Goal: Task Accomplishment & Management: Complete application form

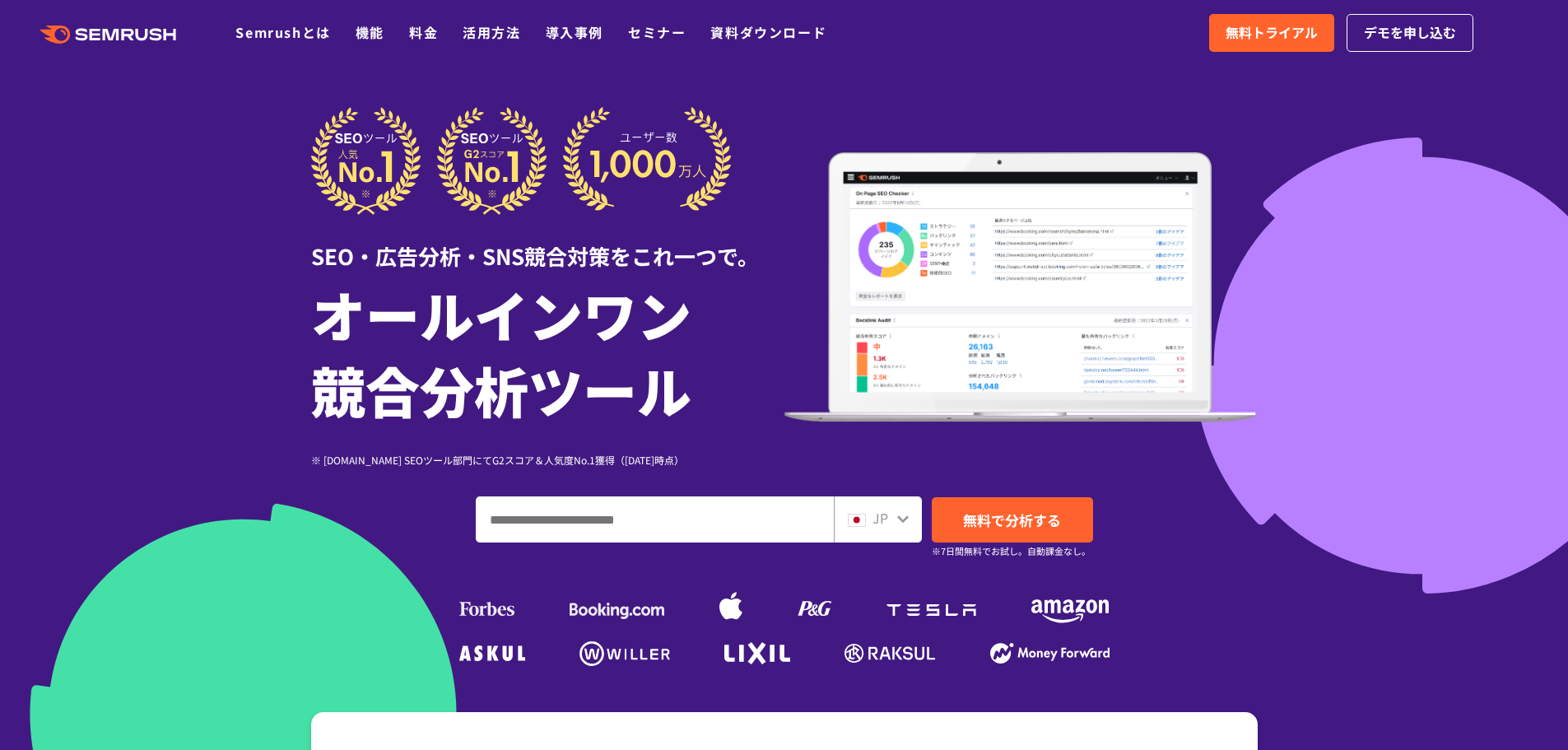
click at [627, 534] on input "ドメイン、キーワードまたはURLを入力してください" at bounding box center [655, 519] width 356 height 44
paste input "**********"
type input "**********"
click at [963, 516] on span "無料で分析する" at bounding box center [1013, 519] width 98 height 20
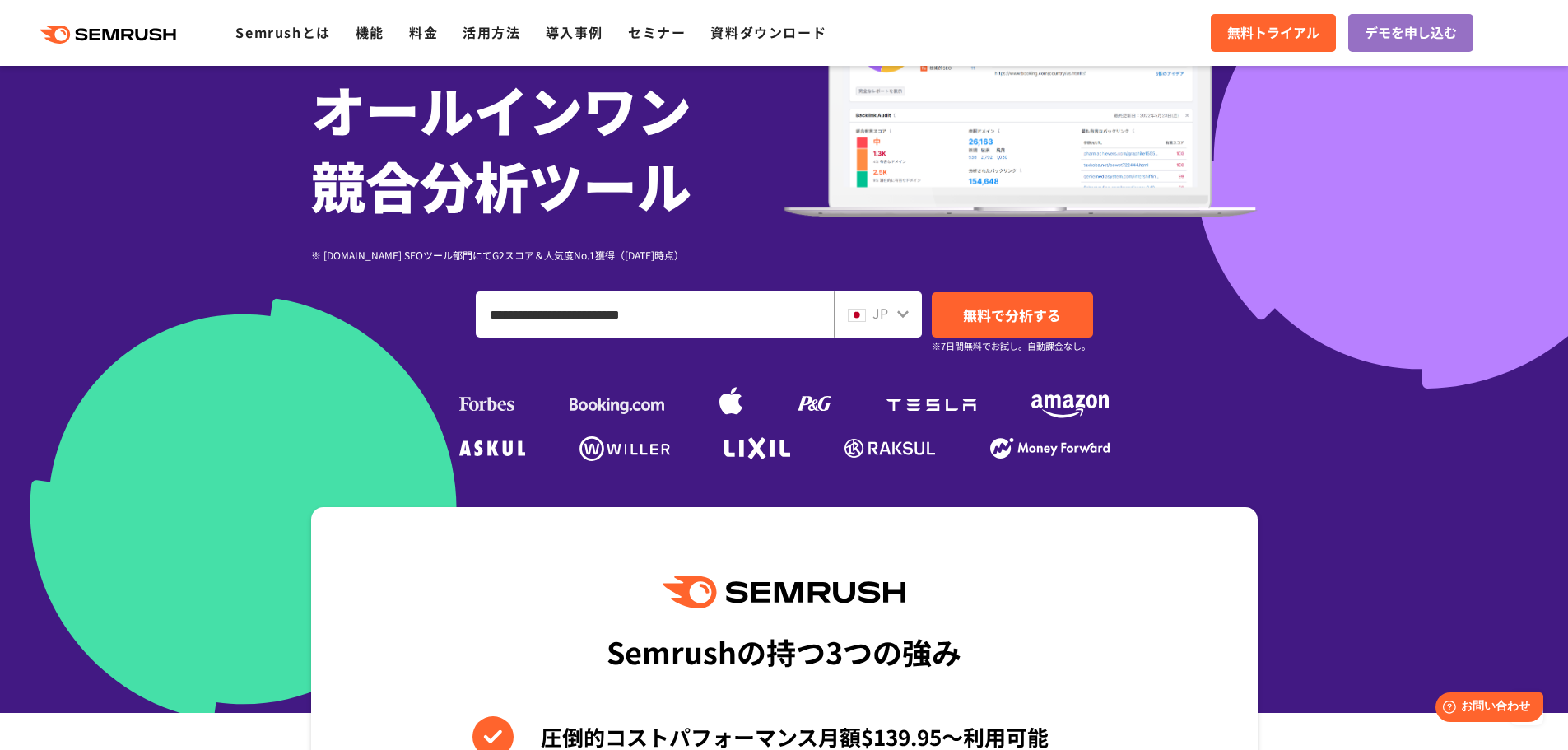
scroll to position [165, 0]
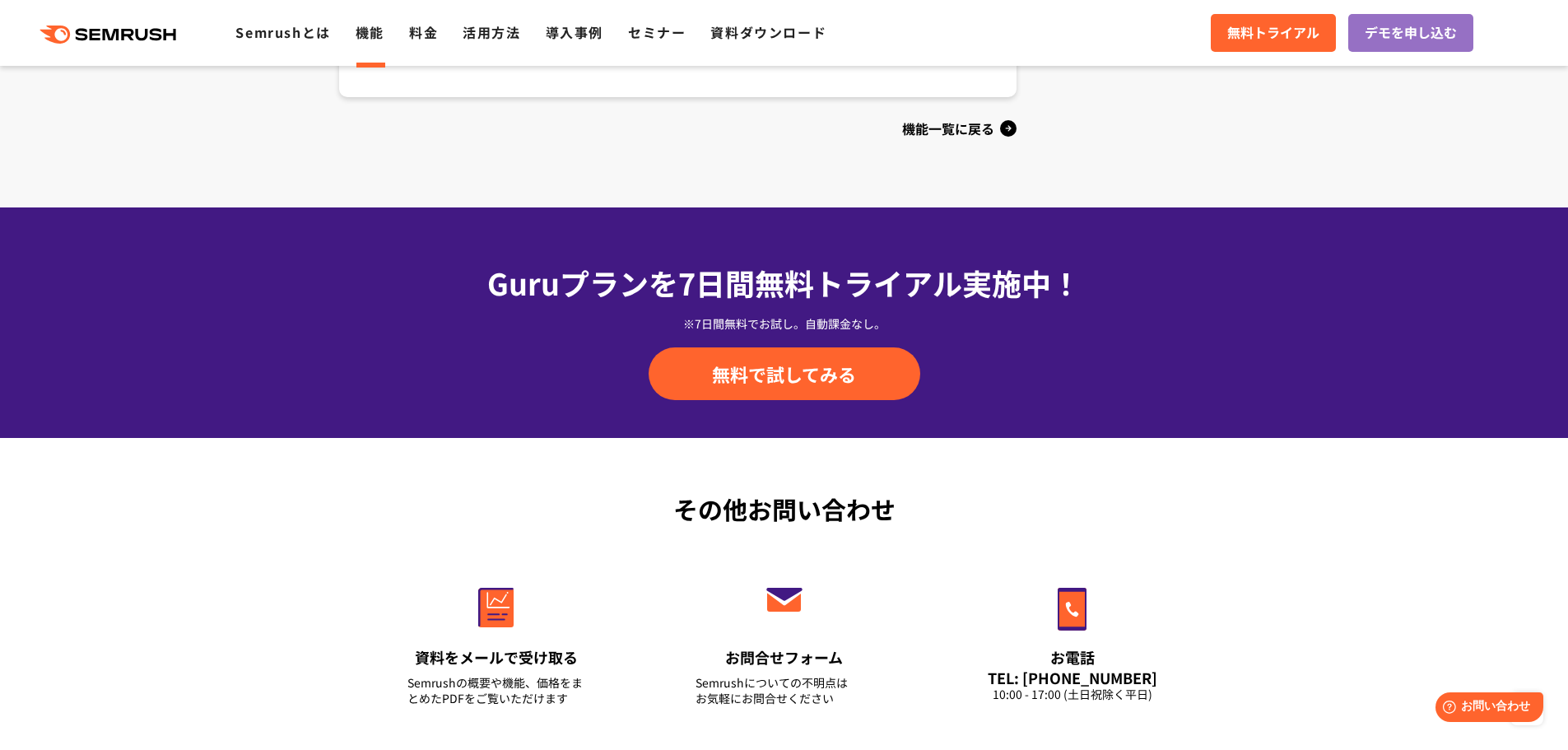
scroll to position [1975, 0]
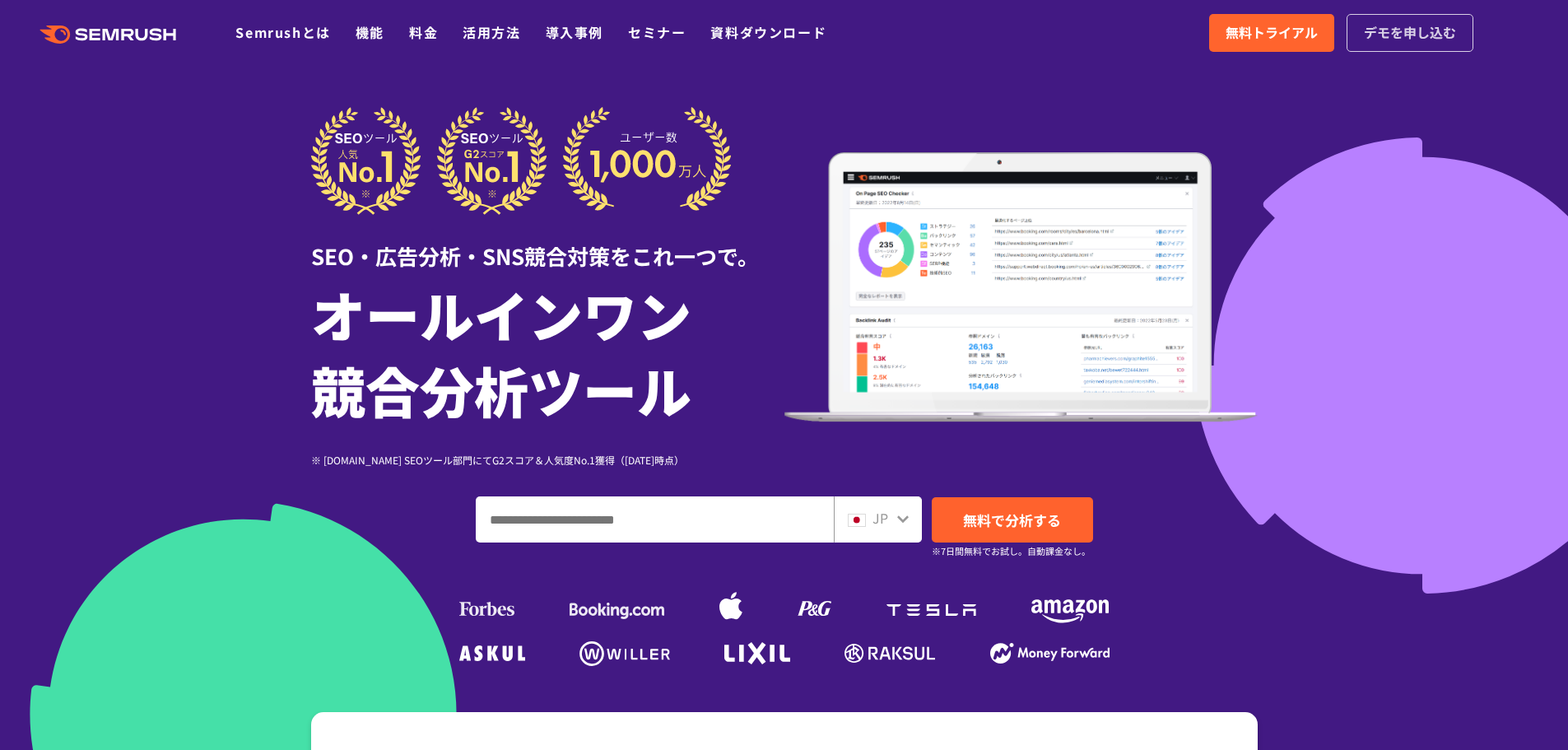
click at [1401, 37] on span "デモを申し込む" at bounding box center [1409, 32] width 92 height 21
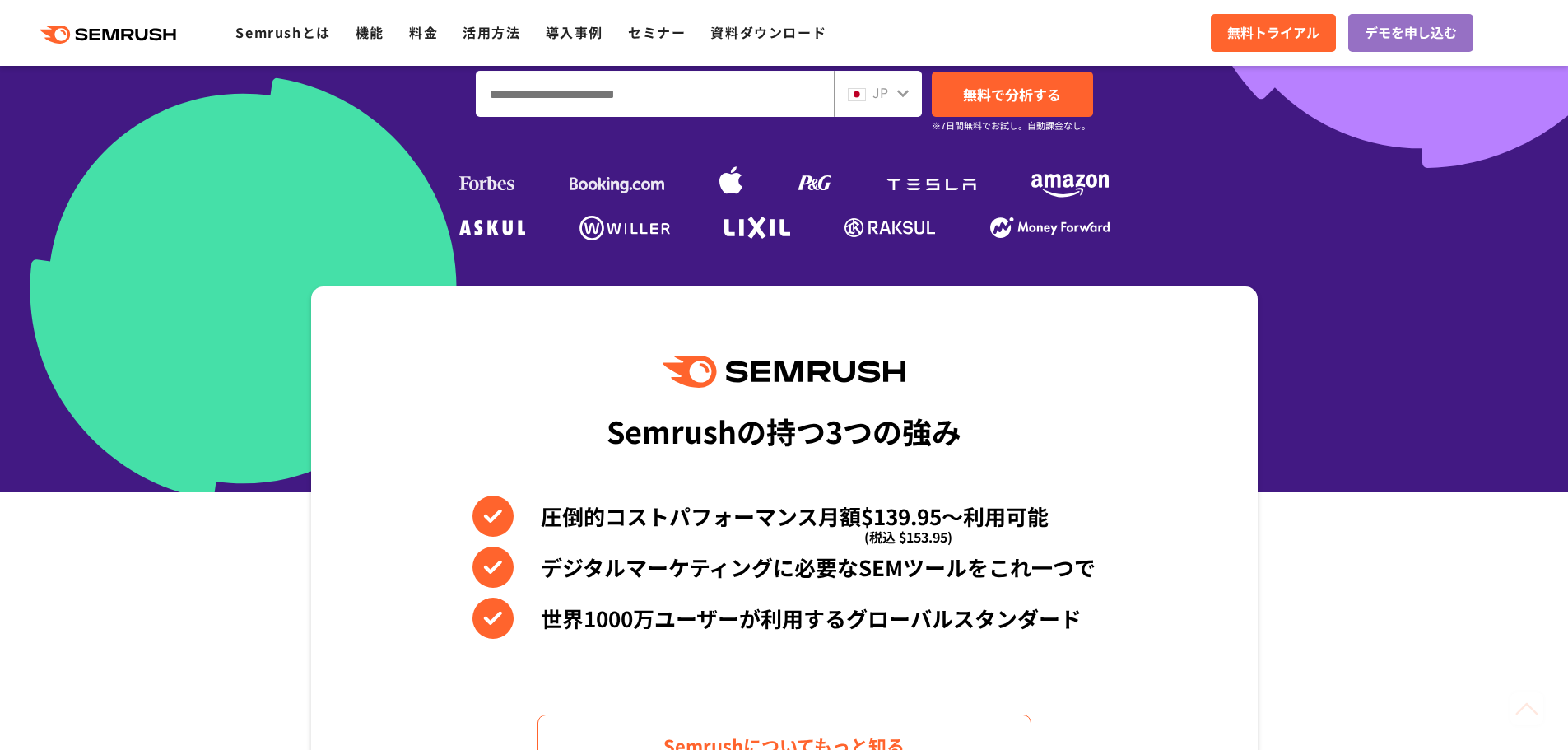
scroll to position [741, 0]
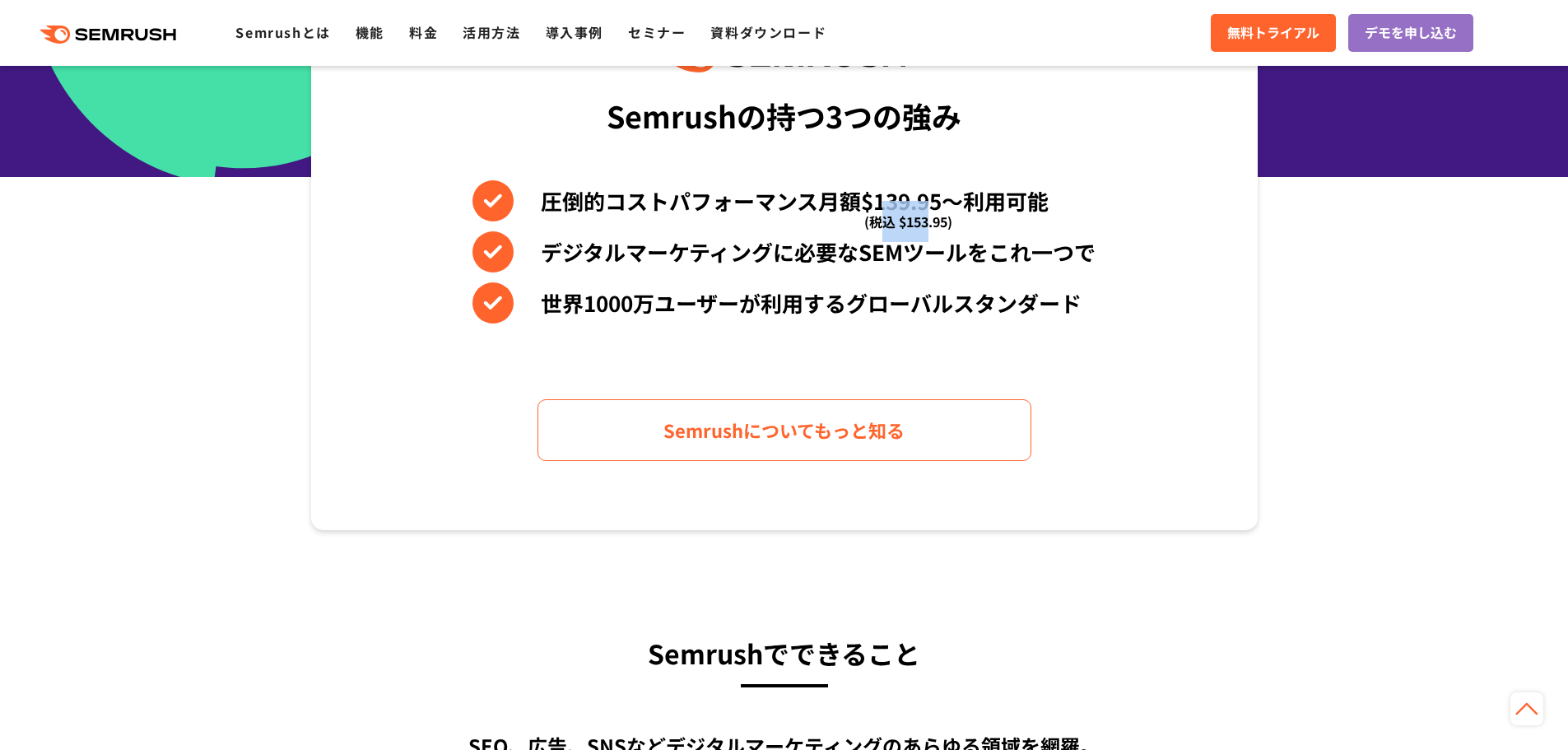
drag, startPoint x: 876, startPoint y: 201, endPoint x: 926, endPoint y: 203, distance: 50.0
click at [926, 203] on span "(税込 $153.95)" at bounding box center [908, 222] width 88 height 41
click at [947, 244] on li "デジタルマーケティングに必要なSEMツールをこれ一つで" at bounding box center [784, 251] width 623 height 41
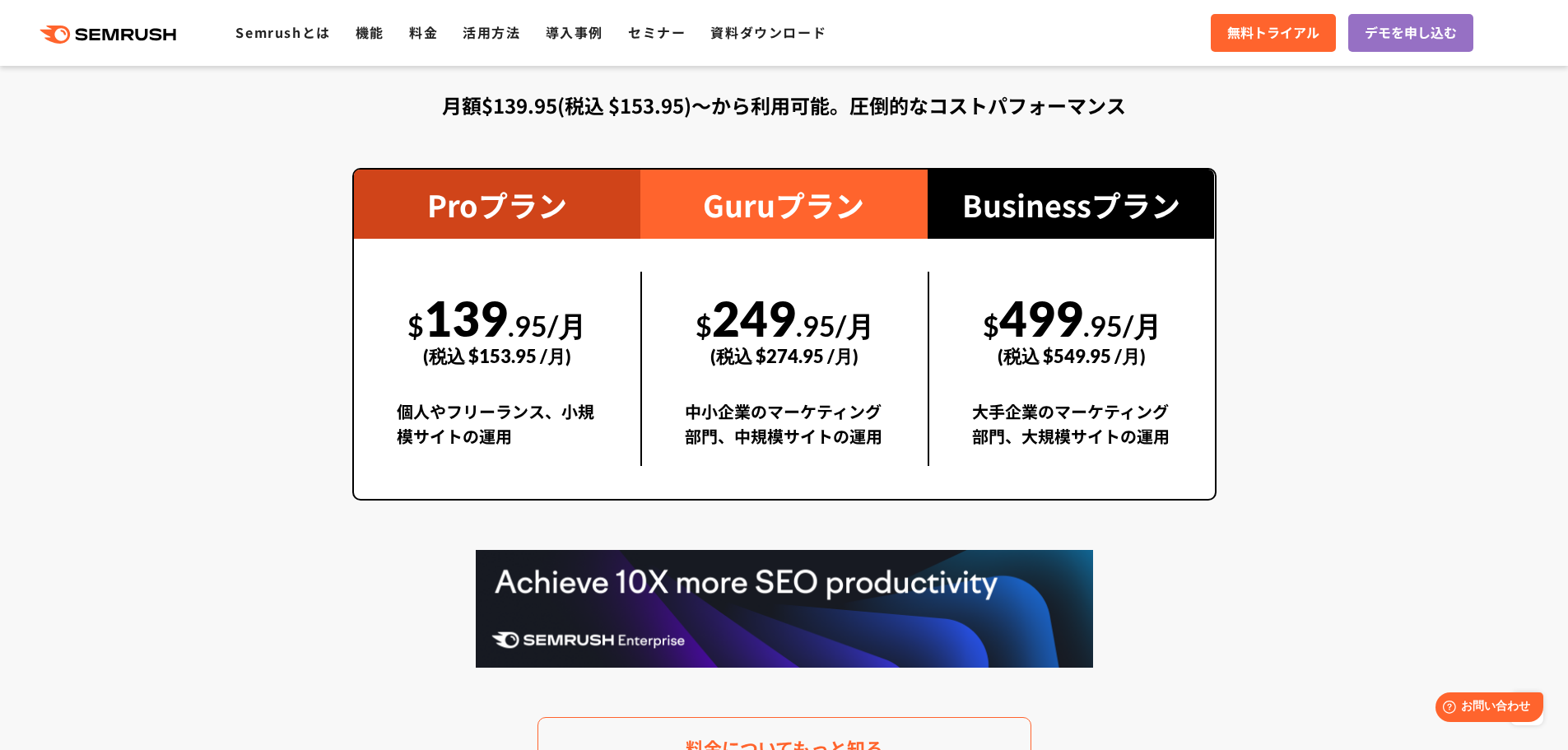
scroll to position [3045, 0]
